Goal: Transaction & Acquisition: Purchase product/service

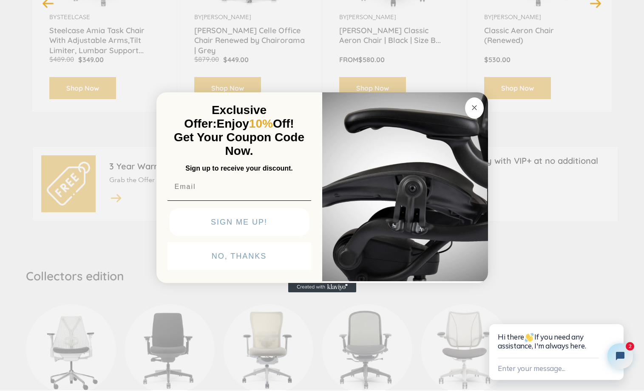
scroll to position [359, 0]
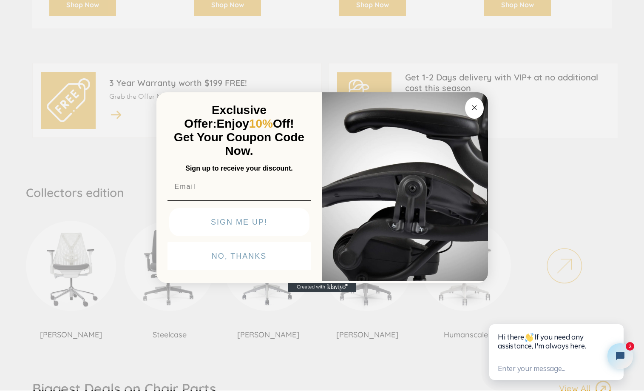
click at [475, 105] on circle "Close dialog" at bounding box center [474, 107] width 10 height 10
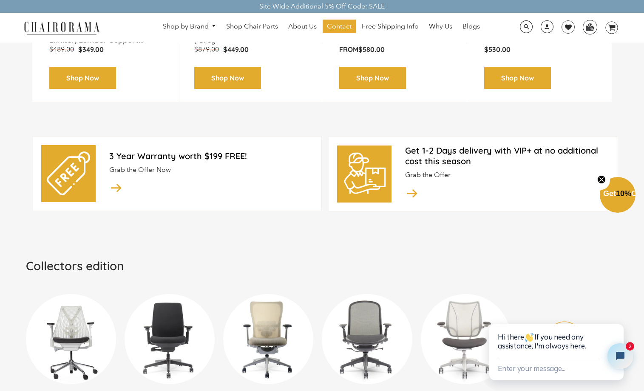
scroll to position [0, 0]
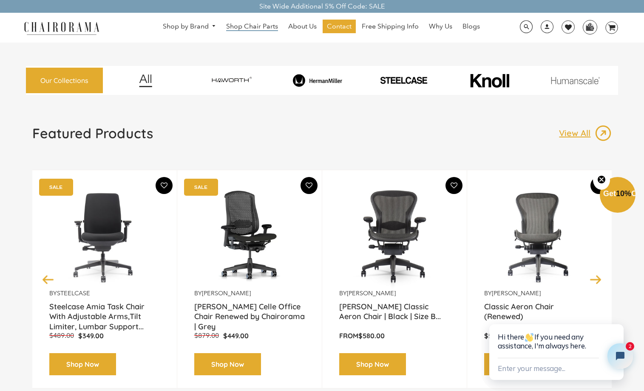
click at [265, 25] on span "Shop Chair Parts" at bounding box center [252, 26] width 52 height 9
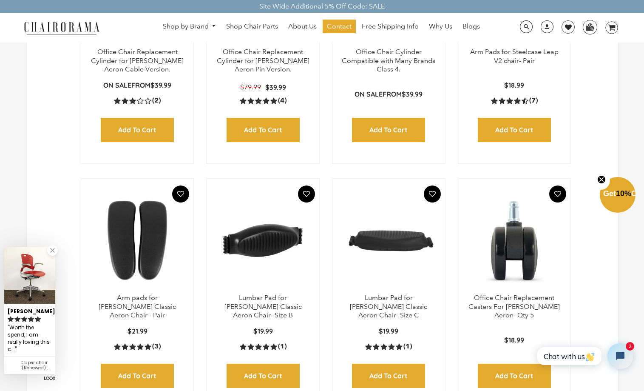
scroll to position [252, 0]
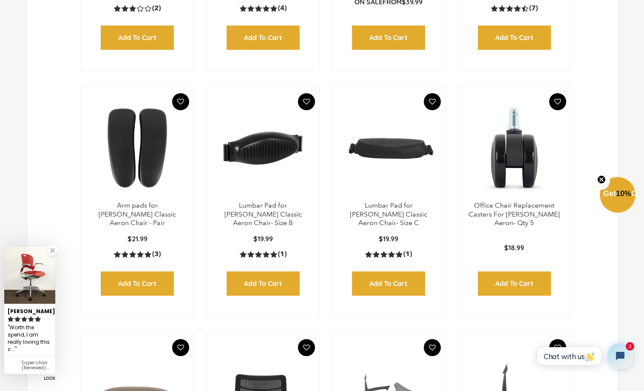
click at [252, 160] on img at bounding box center [263, 148] width 96 height 106
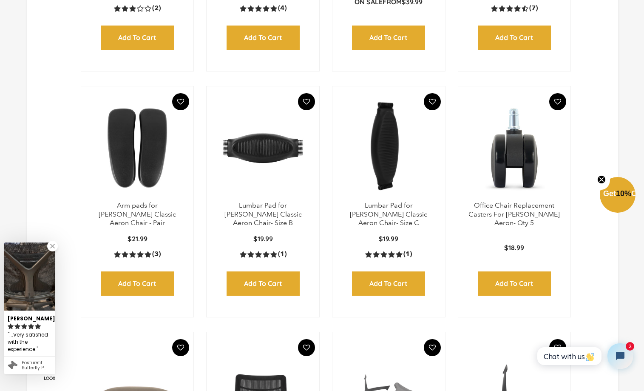
click at [379, 150] on img at bounding box center [389, 148] width 96 height 106
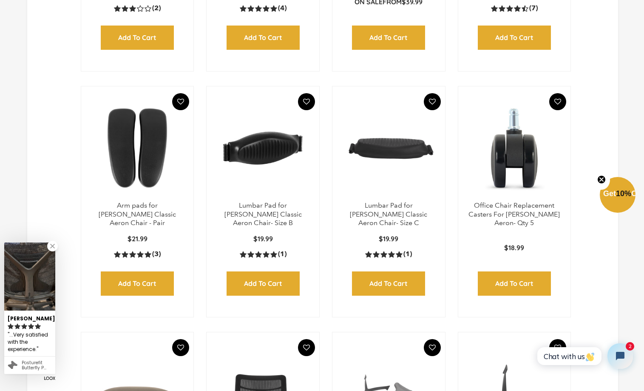
click at [273, 161] on img at bounding box center [263, 148] width 96 height 106
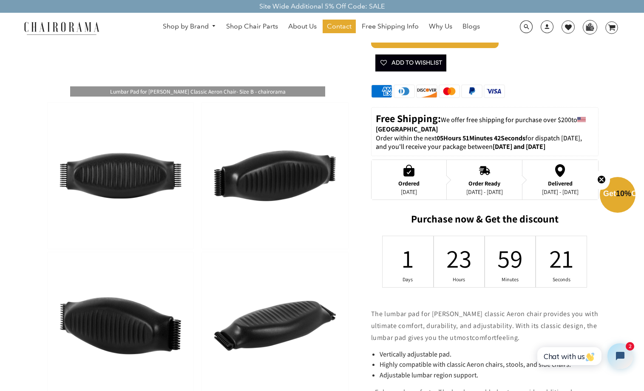
scroll to position [286, 0]
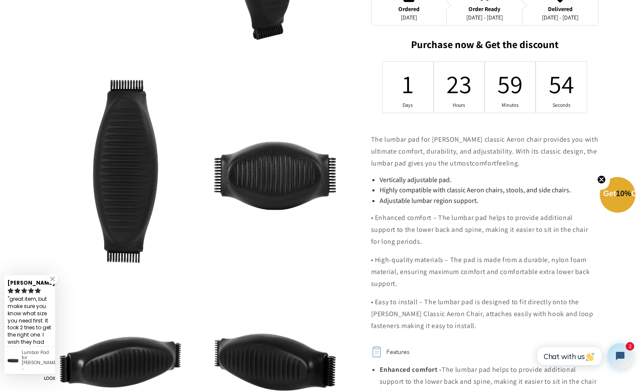
scroll to position [558, 0]
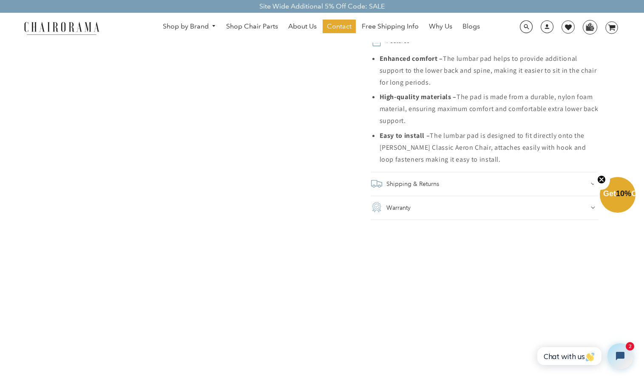
scroll to position [282, 0]
